Goal: Task Accomplishment & Management: Use online tool/utility

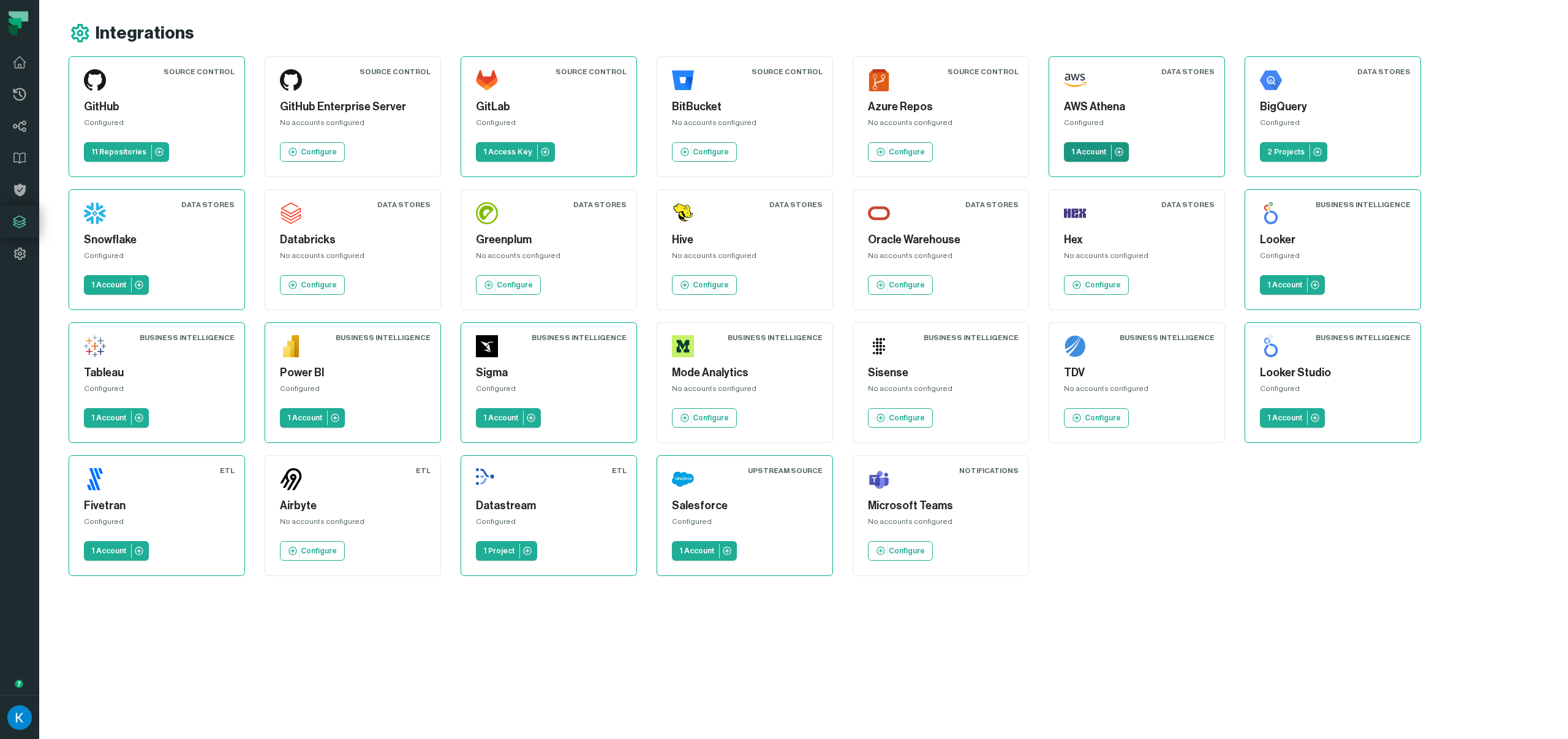
click at [1121, 152] on icon at bounding box center [1118, 152] width 8 height 8
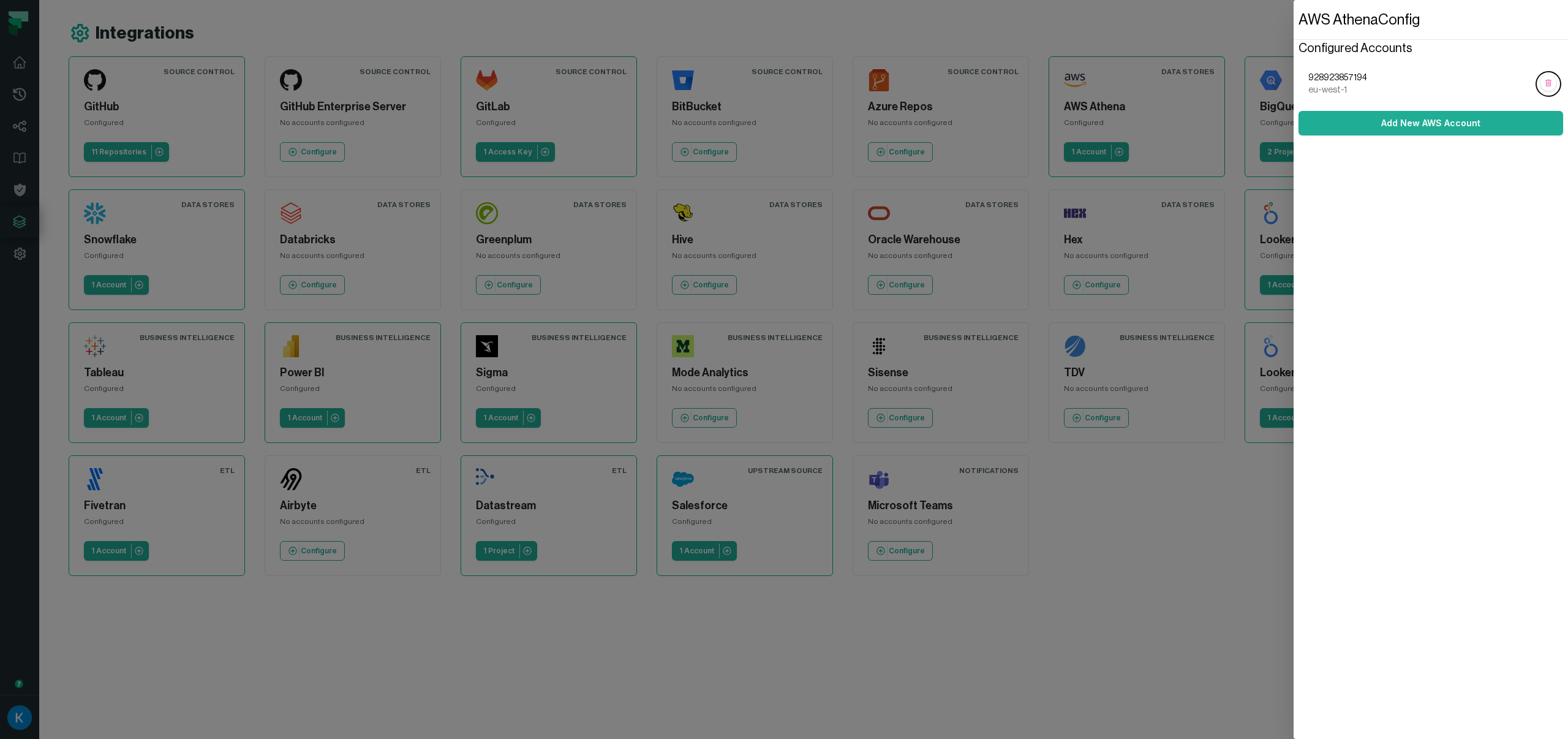
click at [1427, 74] on span "928923857194" at bounding box center [1421, 77] width 225 height 12
click at [1343, 69] on ol "928923857194 eu-west-1" at bounding box center [1430, 84] width 265 height 44
click at [1416, 126] on button "Add New AWS Account" at bounding box center [1430, 123] width 265 height 25
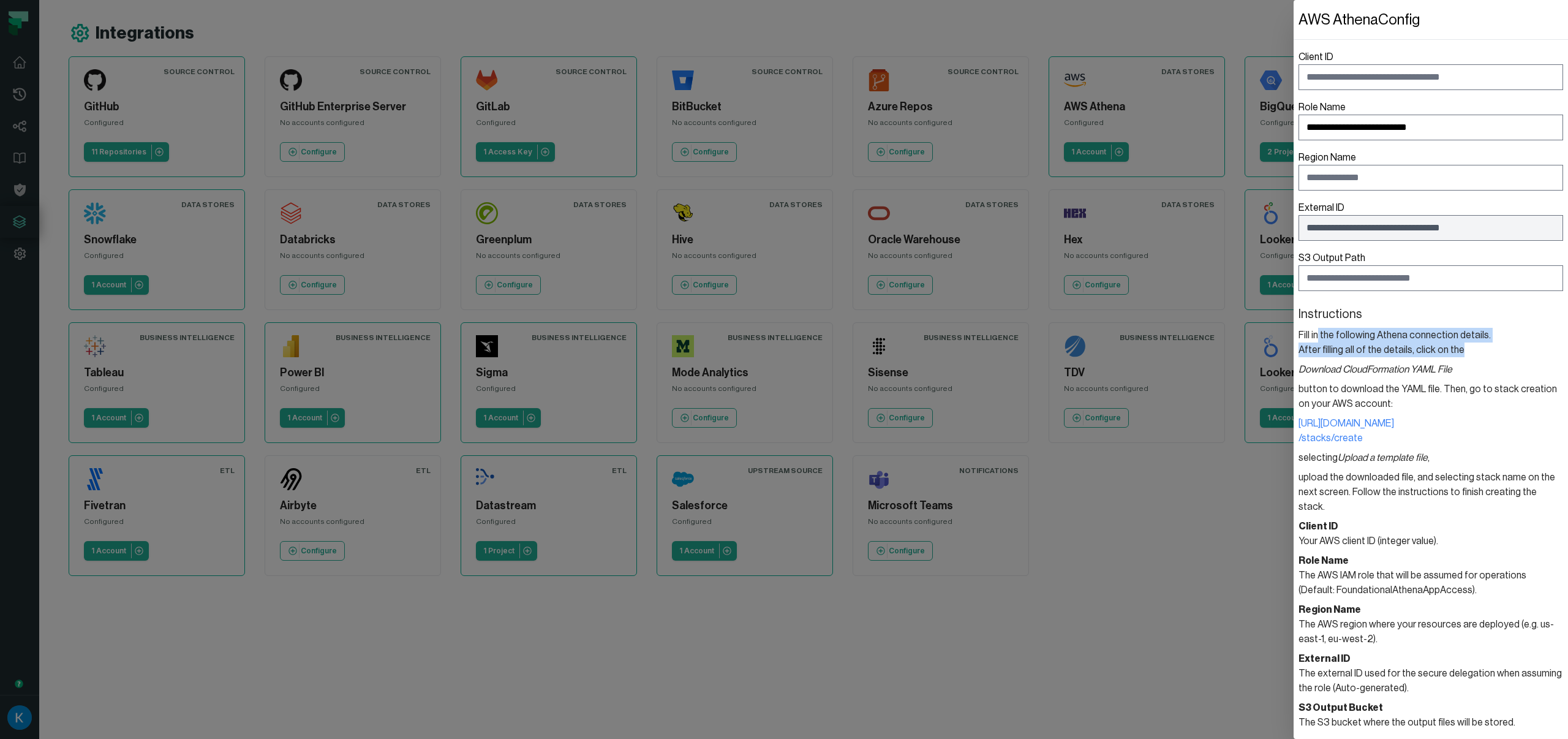
drag, startPoint x: 1316, startPoint y: 332, endPoint x: 1477, endPoint y: 344, distance: 161.4
click at [1477, 344] on section "Instructions Fill in the following Athena connection details. After filling all…" at bounding box center [1430, 518] width 265 height 424
click at [1477, 344] on section "Instructions Fill in the following Athena connection details. After filling all…" at bounding box center [1430, 518] width 265 height 424
click at [1293, 561] on dialog "**********" at bounding box center [1430, 369] width 275 height 739
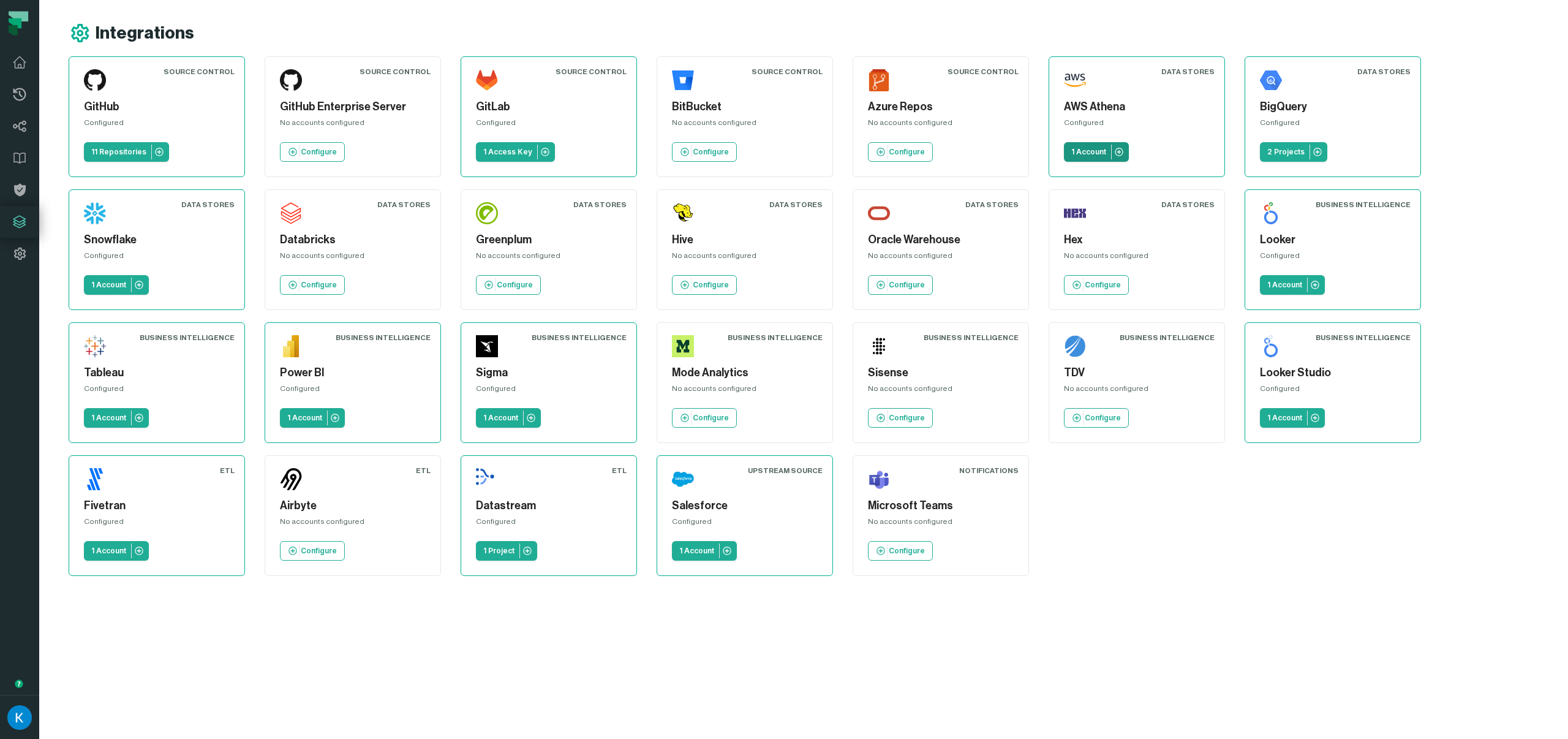
click at [1115, 148] on icon at bounding box center [1118, 152] width 10 height 10
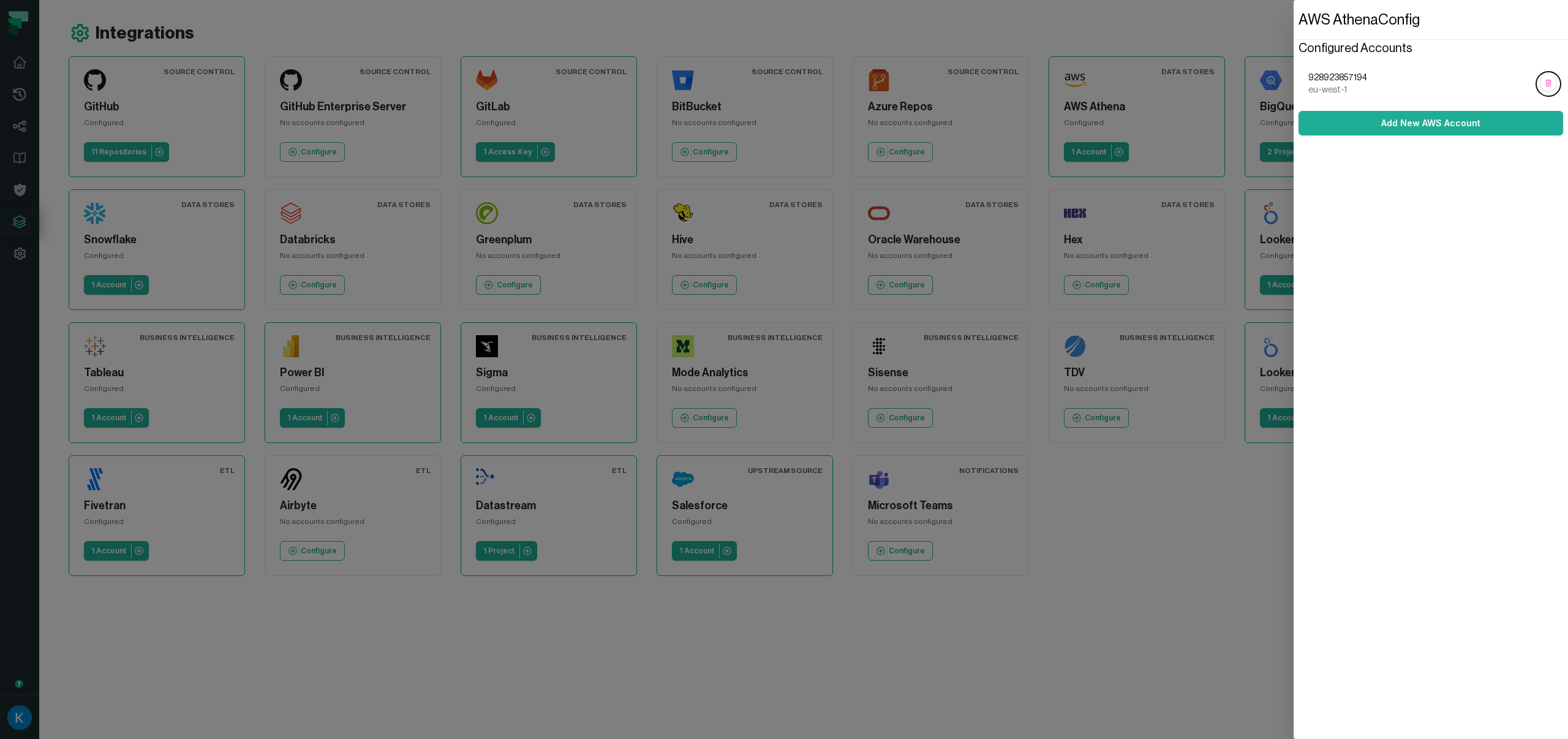
click at [1376, 87] on span "eu-west-1" at bounding box center [1421, 89] width 225 height 12
click at [1349, 120] on button "Add New AWS Account" at bounding box center [1430, 123] width 265 height 25
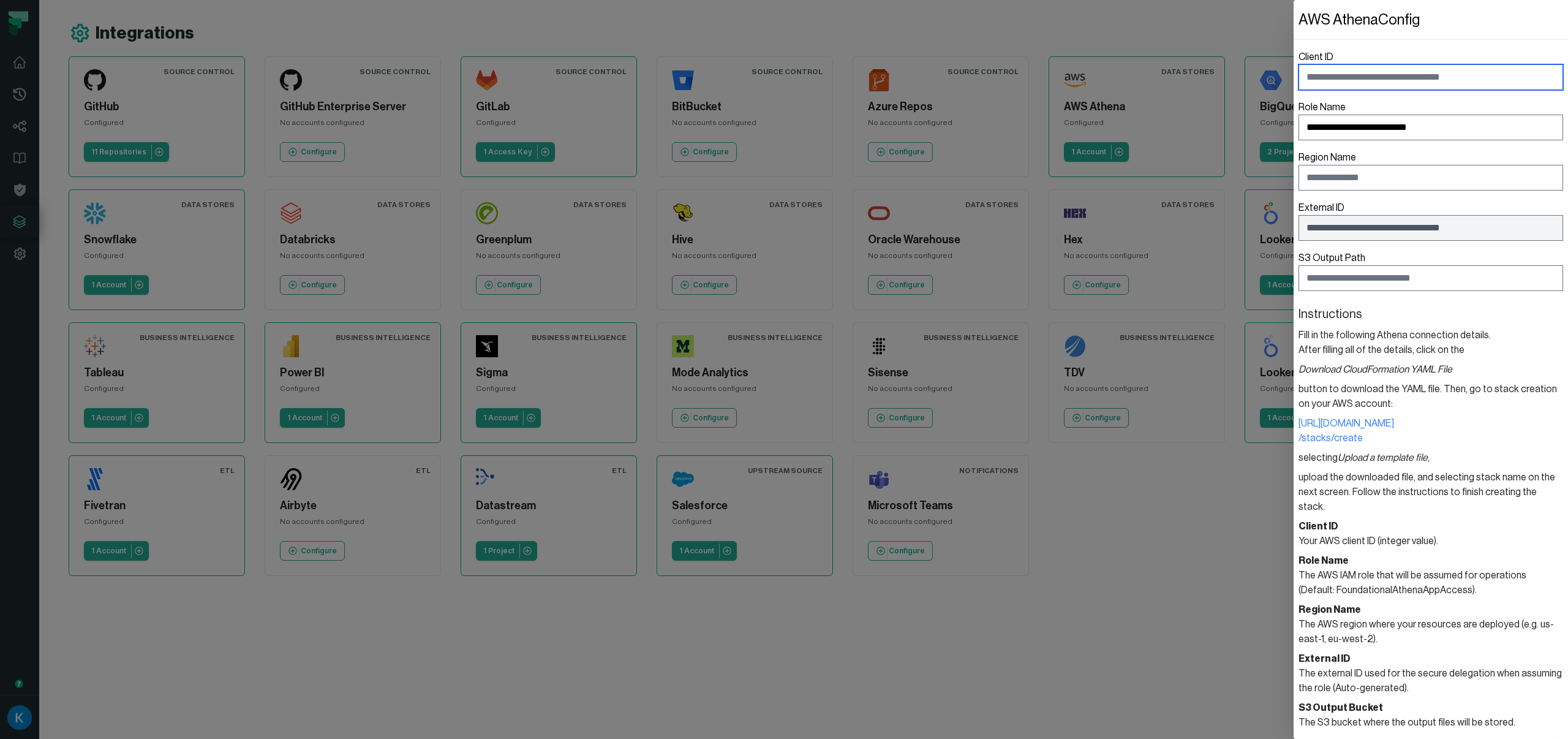
click at [1330, 75] on input "Client ID" at bounding box center [1430, 77] width 265 height 26
click at [1384, 77] on input "Client ID" at bounding box center [1430, 77] width 265 height 26
click at [1293, 557] on dialog "**********" at bounding box center [1430, 369] width 275 height 739
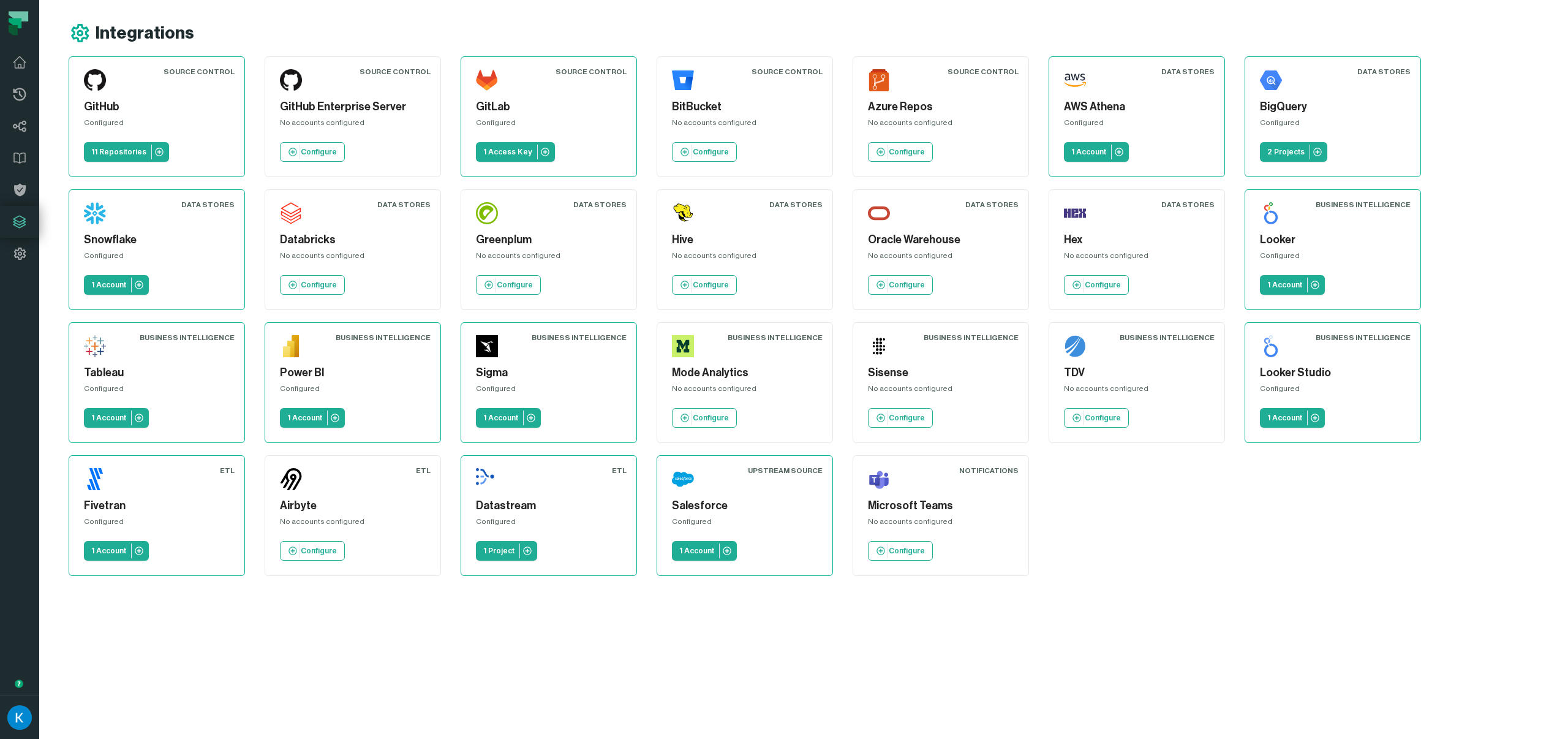
click at [1128, 500] on div "Source Control GitHub Configured 11 Repositories Source Control GitHub Enterpri…" at bounding box center [811, 316] width 1485 height 520
